Goal: Information Seeking & Learning: Learn about a topic

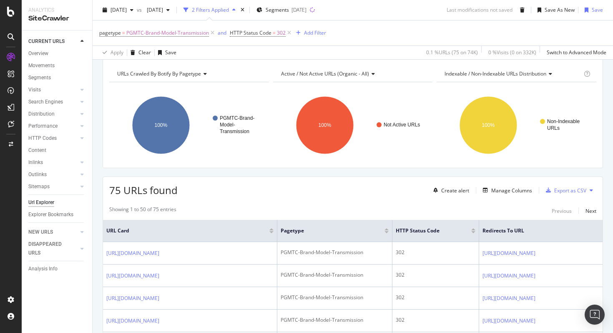
scroll to position [158, 0]
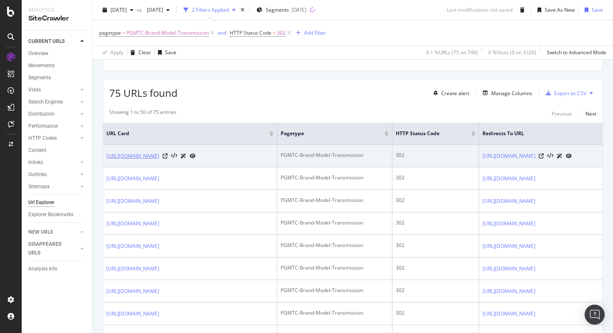
copy link "https://www.carwow.co.uk/subaru/impreza/automatic"
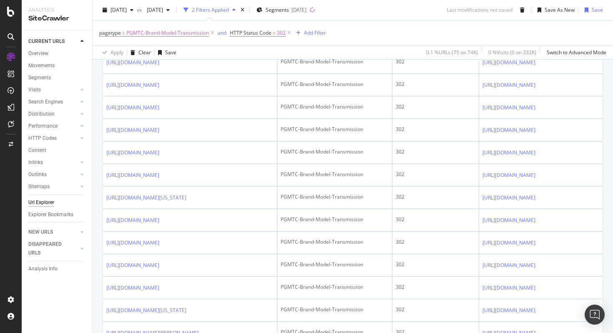
scroll to position [1174, 0]
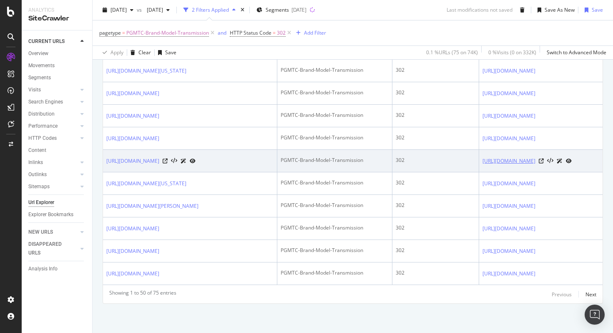
click at [508, 157] on link "https://www.carwow.co.uk/volkswagen/automatic" at bounding box center [508, 161] width 53 height 8
